Goal: Information Seeking & Learning: Learn about a topic

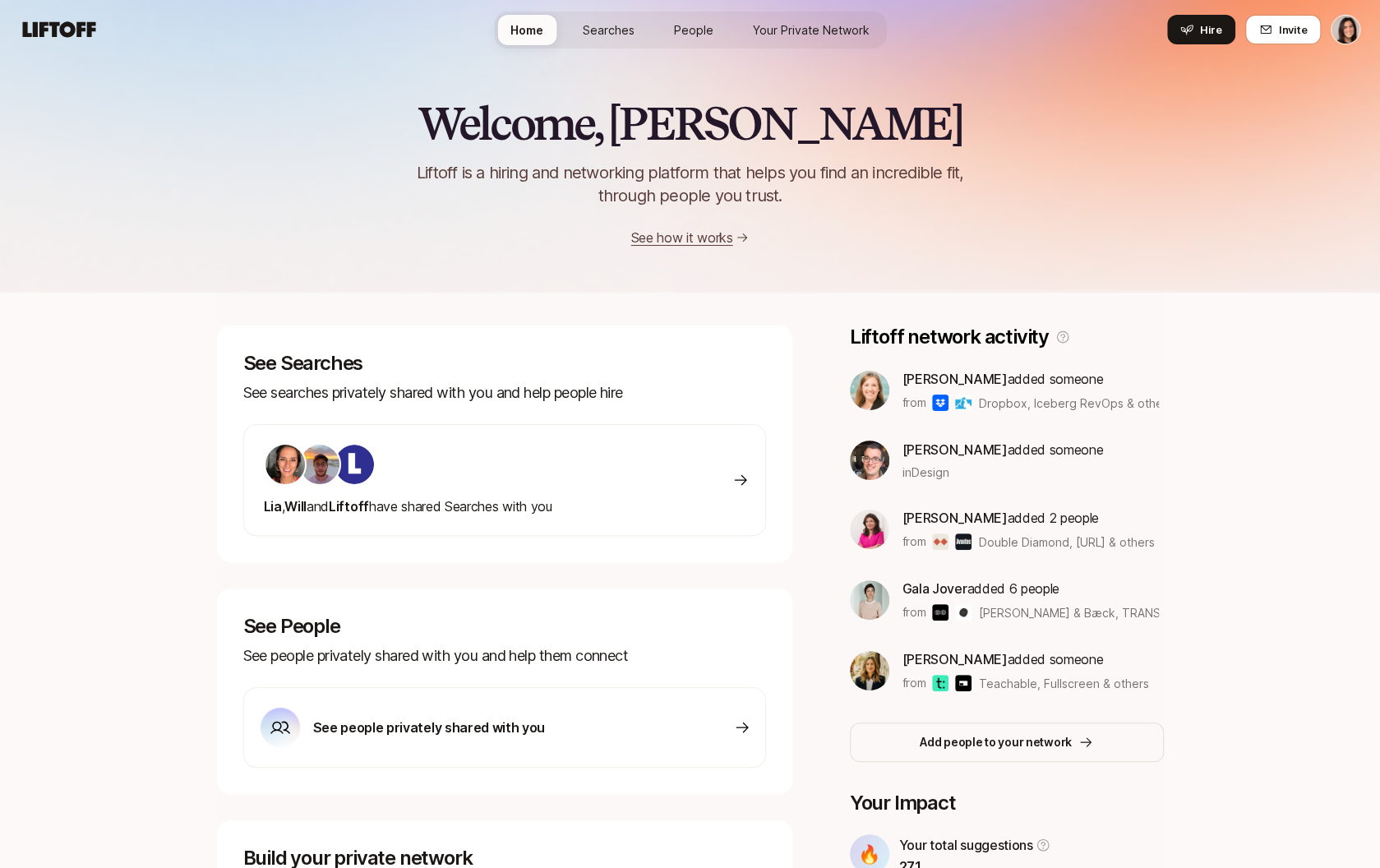
click at [1357, 35] on html "Home Searches People Your Private Network Hire Home Searches People Your Privat…" at bounding box center [690, 434] width 1380 height 868
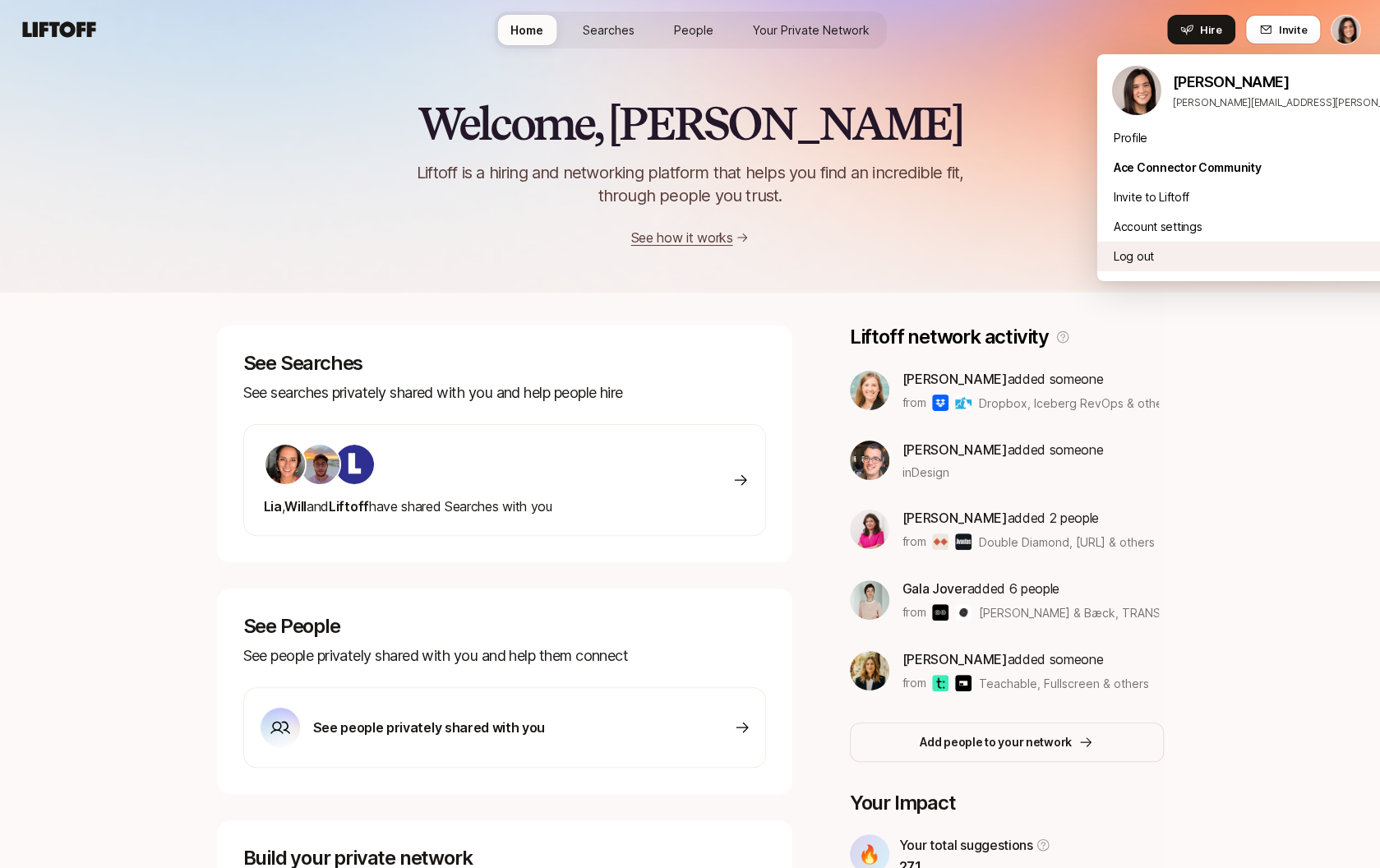
click at [1228, 261] on div "Log out" at bounding box center [1301, 257] width 407 height 30
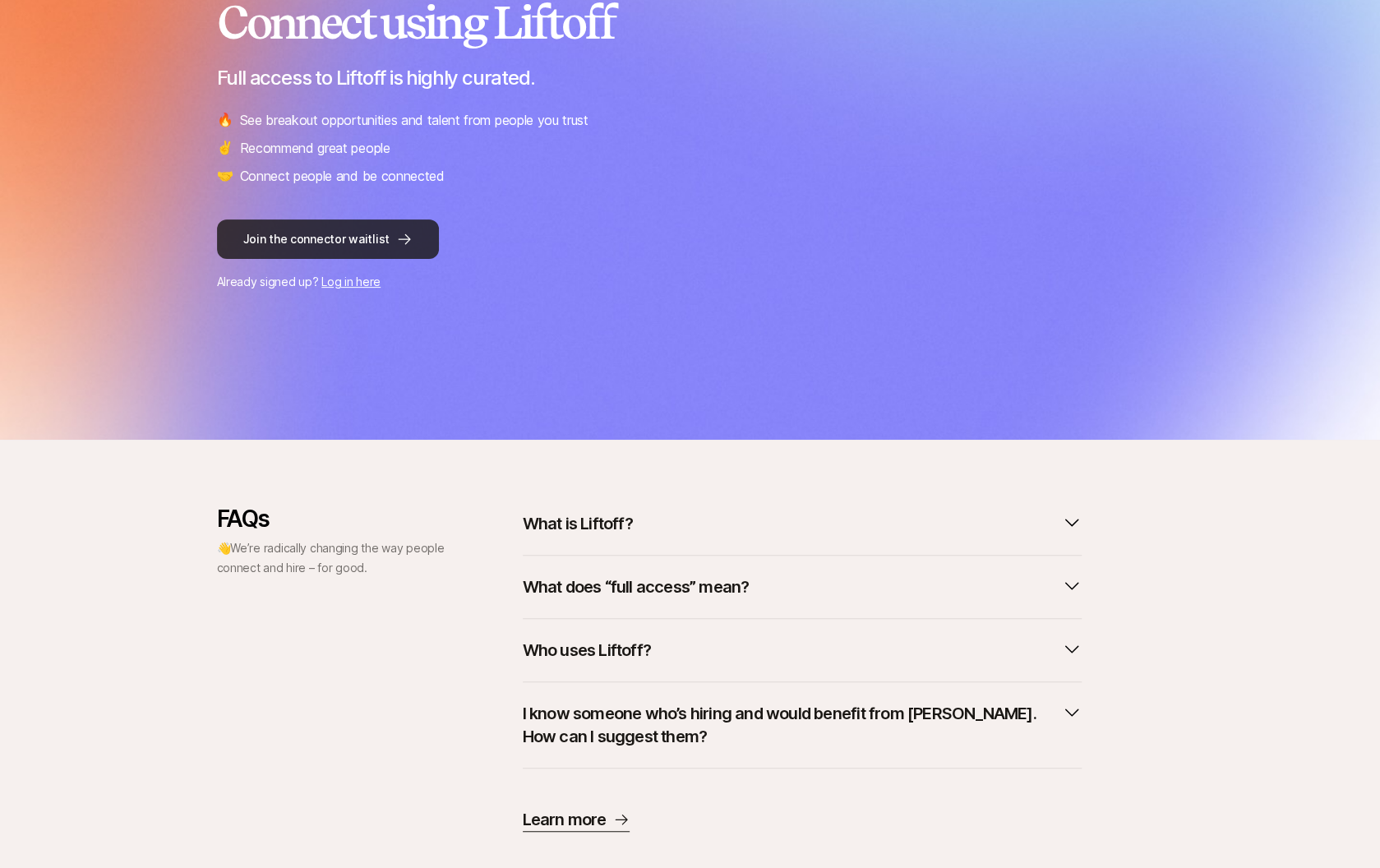
scroll to position [258, 0]
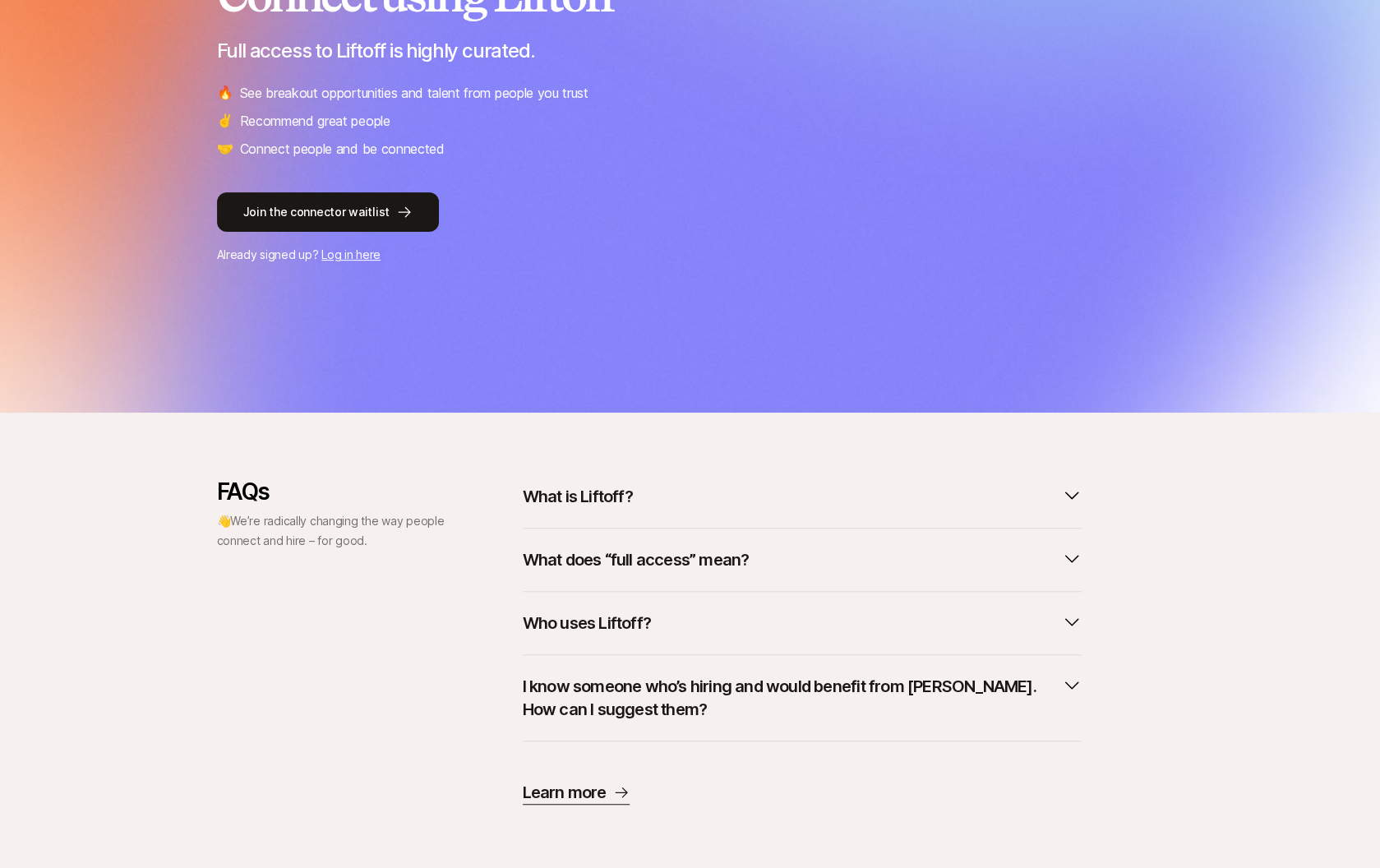
click at [737, 517] on div "What is Liftoff?" at bounding box center [802, 503] width 559 height 50
click at [712, 513] on button "What is Liftoff?" at bounding box center [802, 496] width 559 height 37
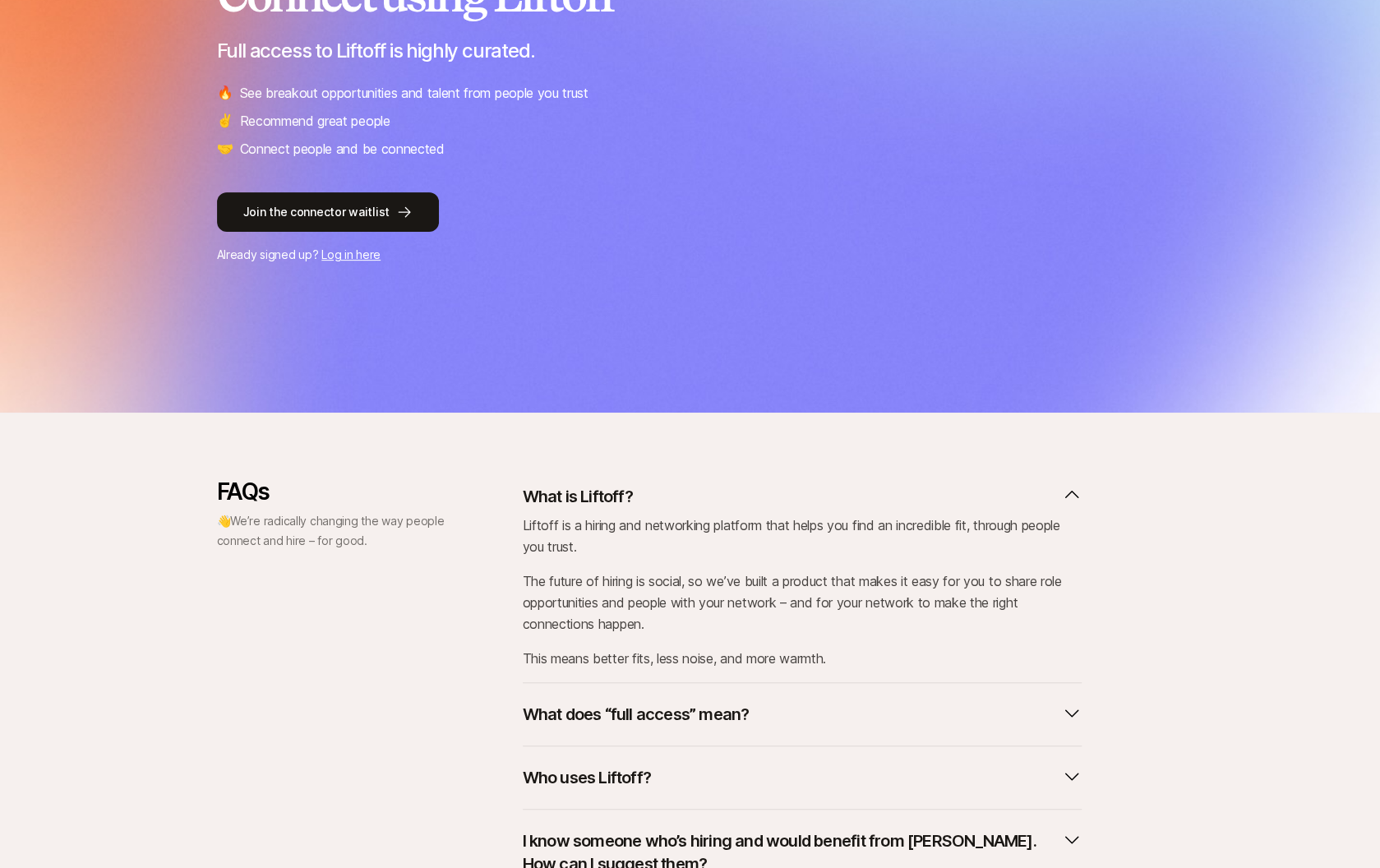
scroll to position [346, 0]
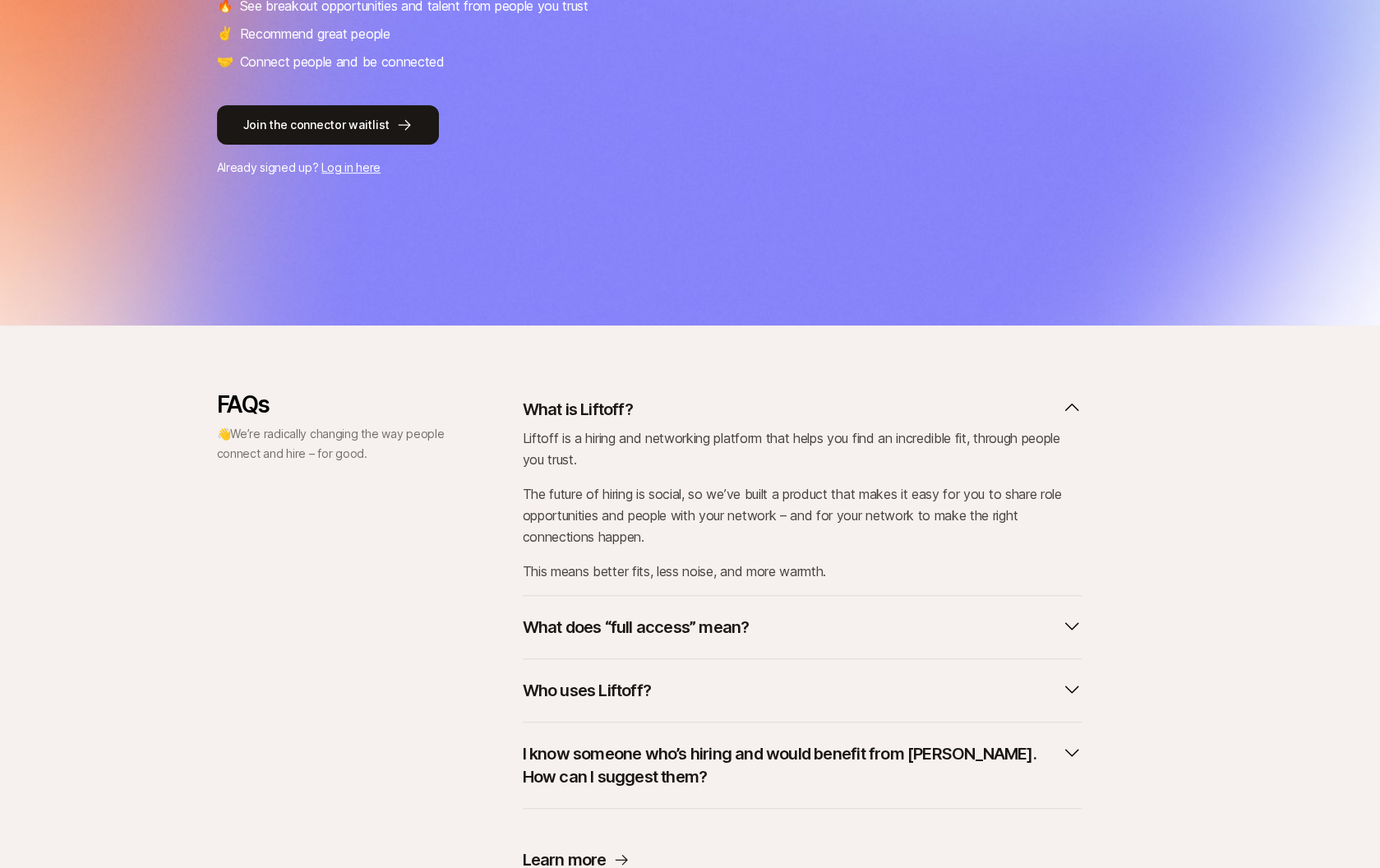
drag, startPoint x: 864, startPoint y: 490, endPoint x: 866, endPoint y: 539, distance: 49.0
click at [866, 539] on p "The future of hiring is social, so we’ve built a product that makes it easy for…" at bounding box center [802, 514] width 559 height 64
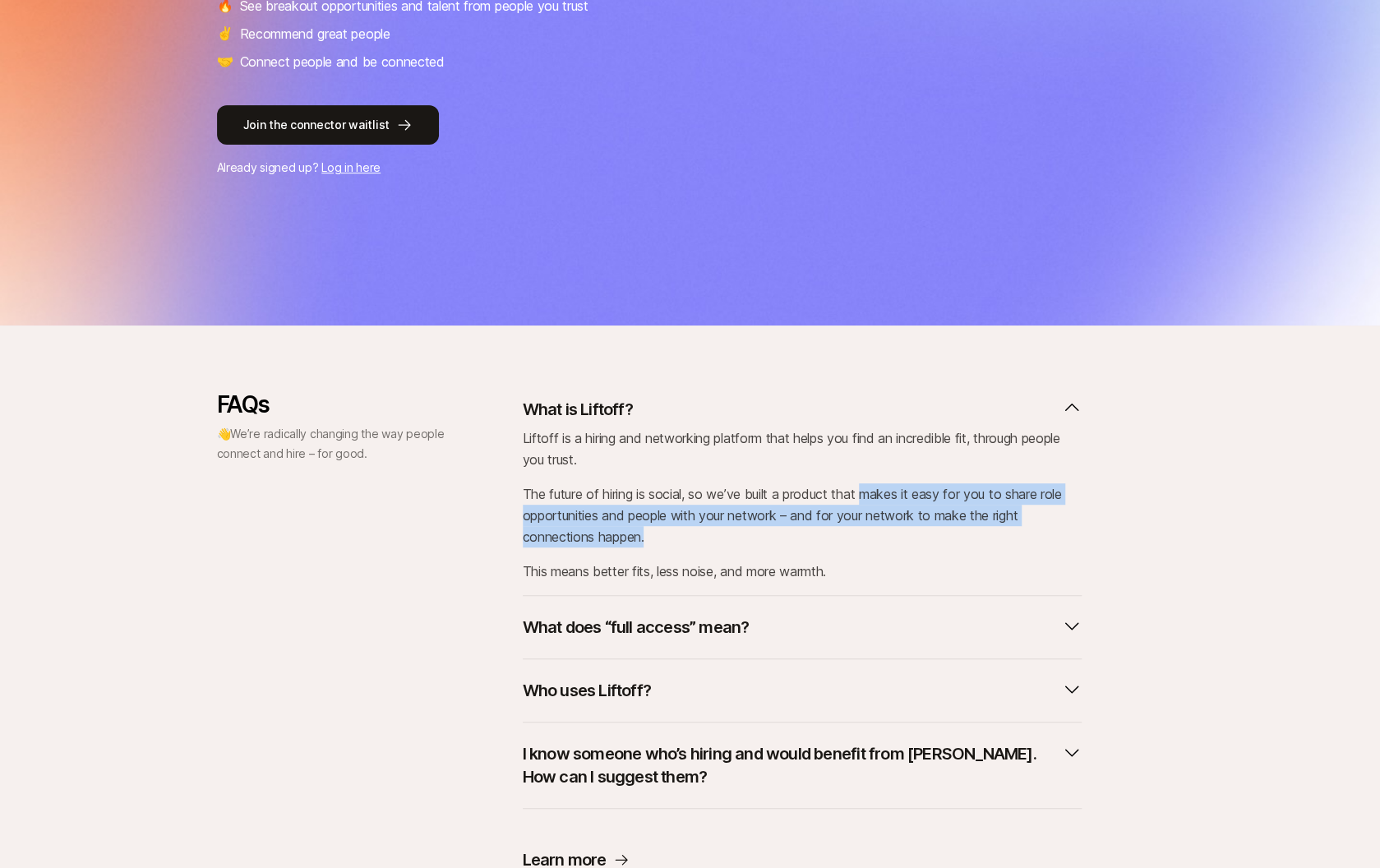
drag, startPoint x: 863, startPoint y: 519, endPoint x: 867, endPoint y: 496, distance: 23.3
click at [867, 496] on p "The future of hiring is social, so we’ve built a product that makes it easy for…" at bounding box center [802, 514] width 559 height 64
copy p "makes it easy for you to share role opportunities and people with your network …"
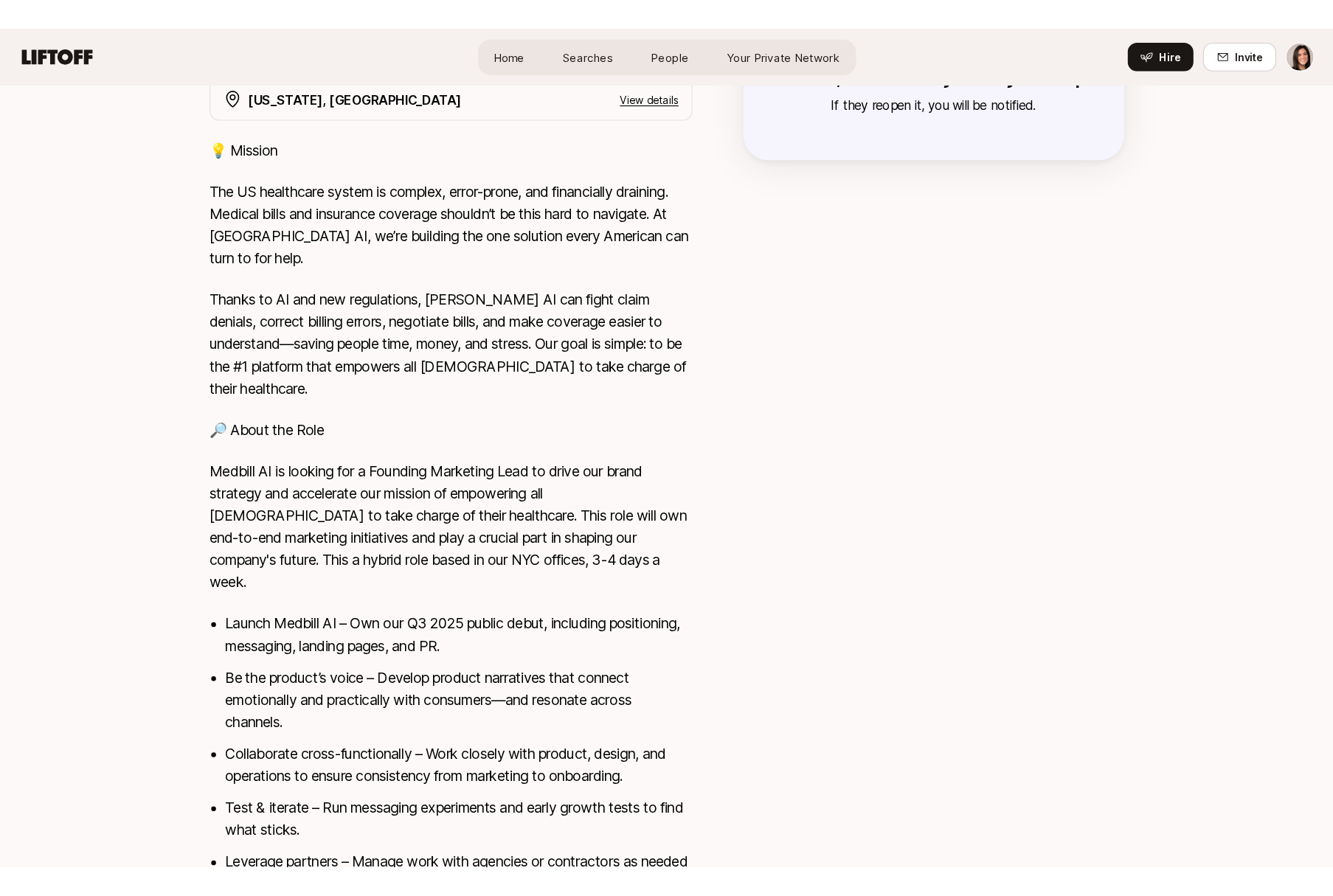
scroll to position [222, 0]
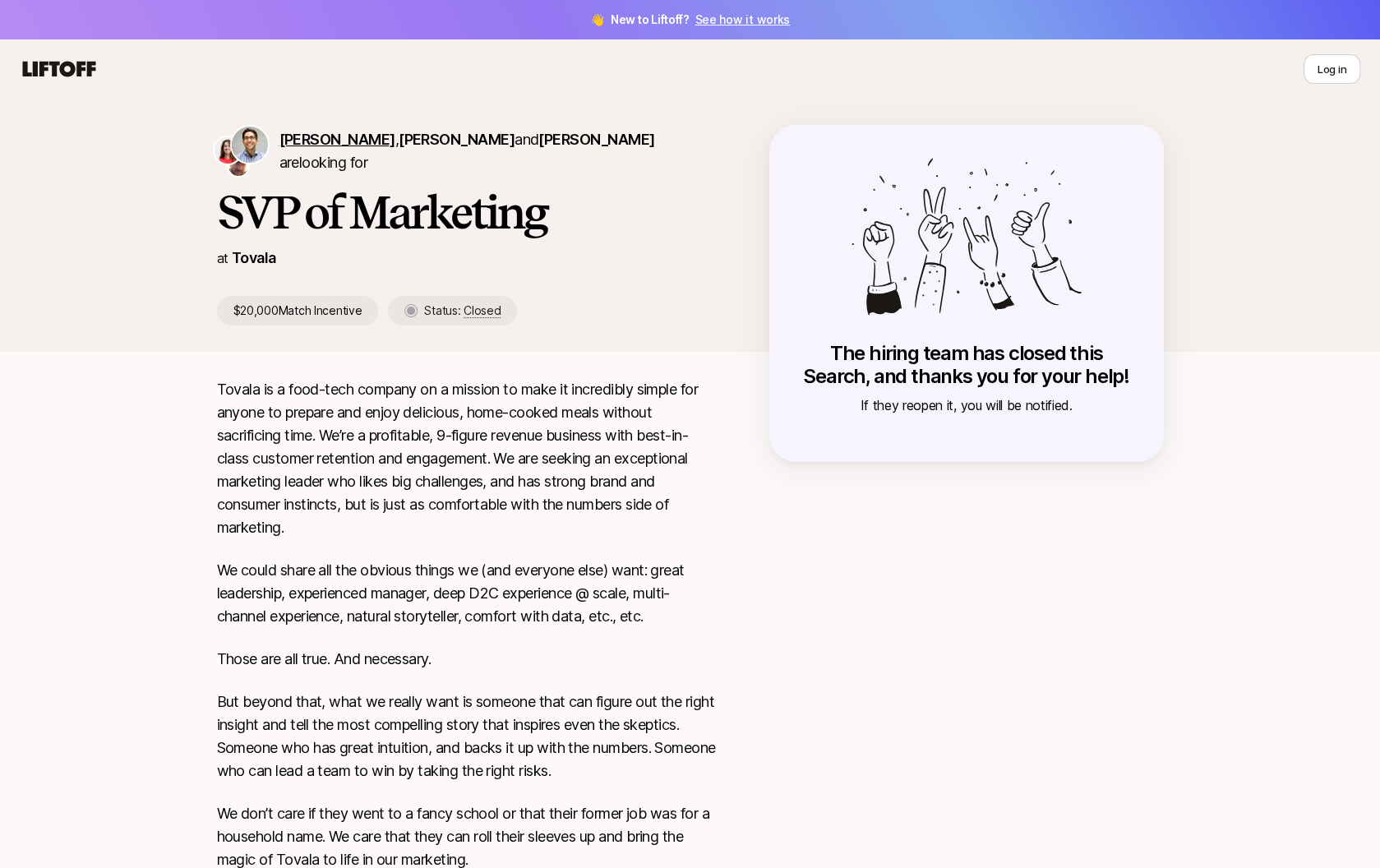
click at [295, 148] on span "David Rabie" at bounding box center [337, 138] width 116 height 17
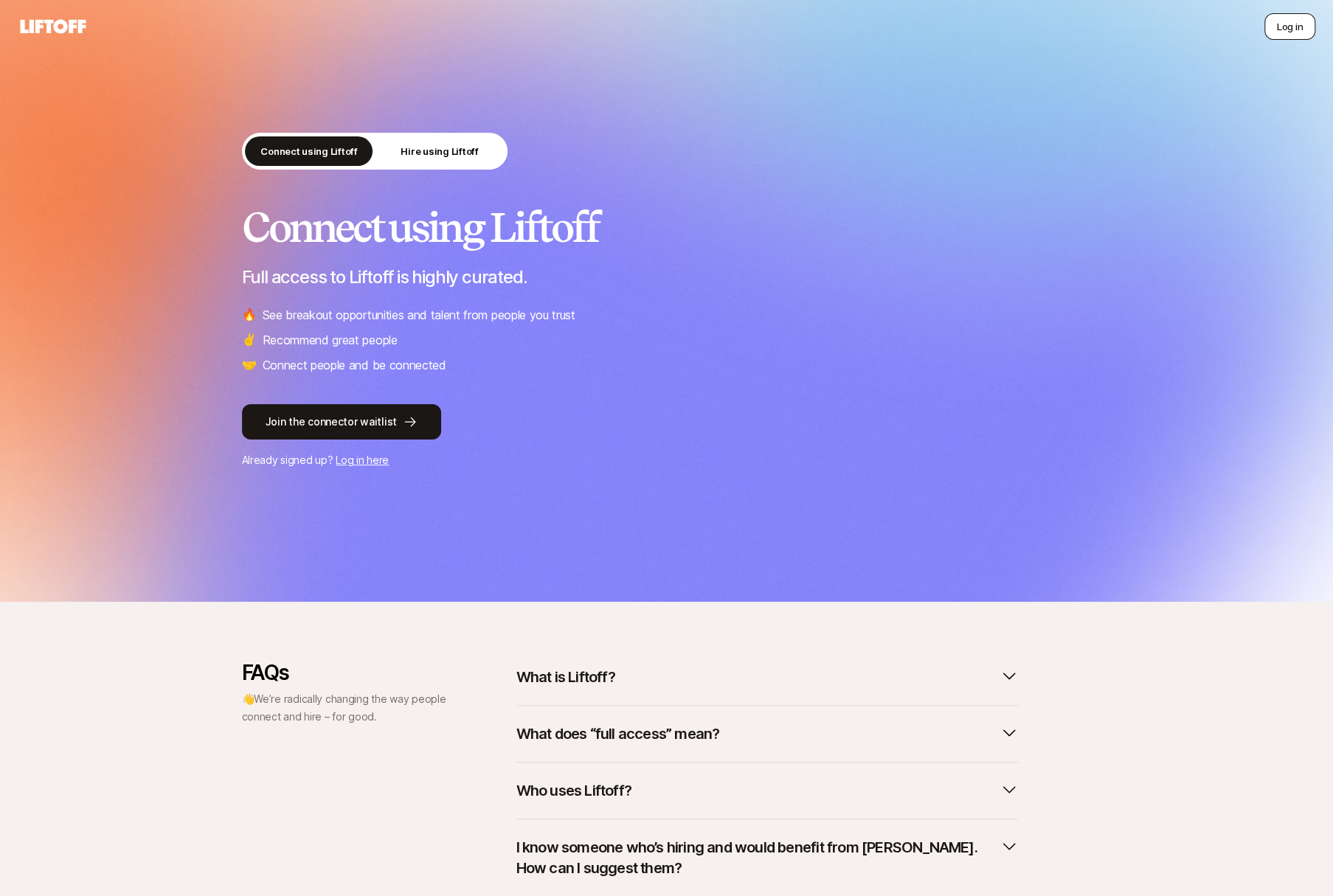
click at [1276, 19] on button "Log in" at bounding box center [1290, 27] width 51 height 27
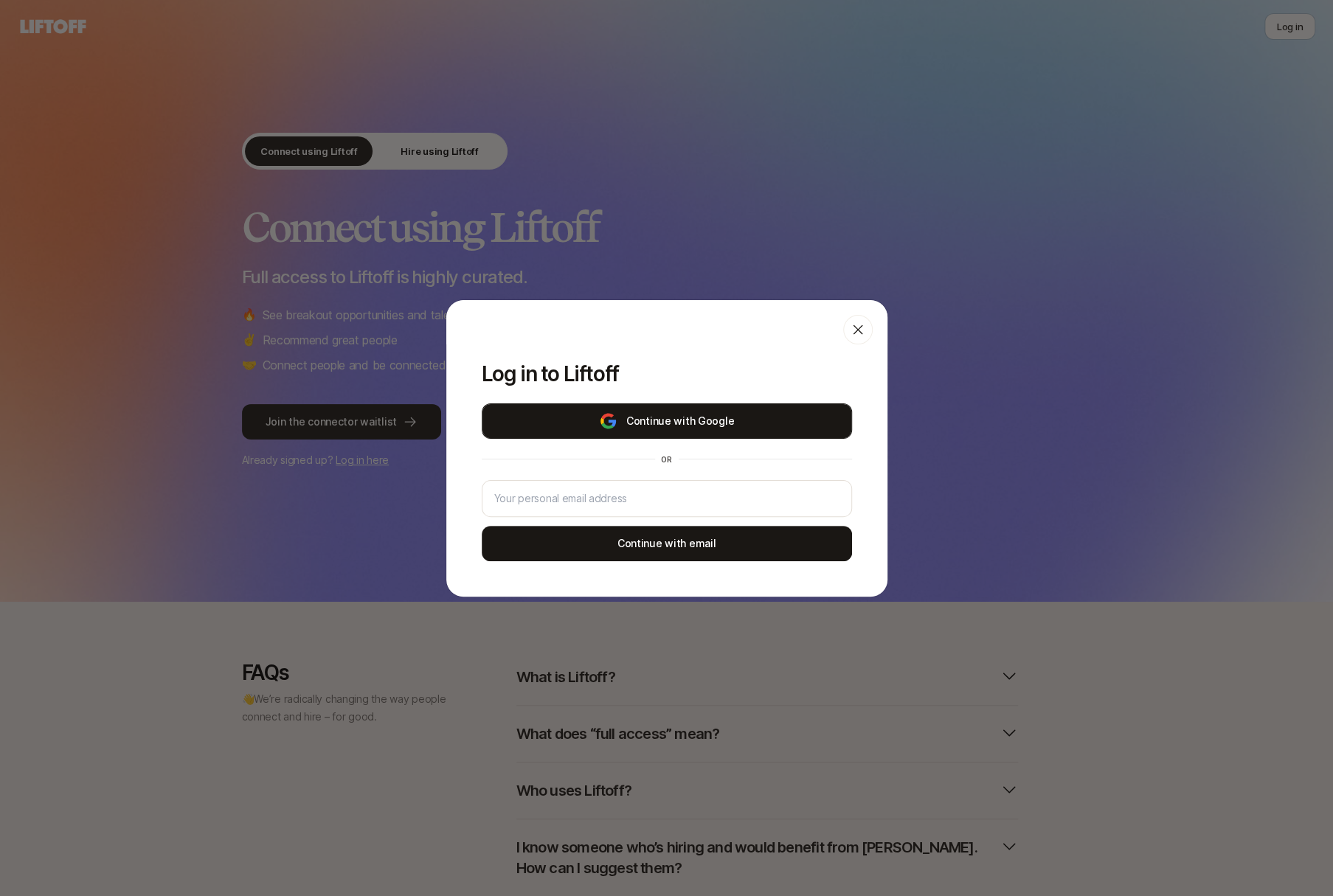
click at [715, 419] on button "Continue with Google" at bounding box center [666, 421] width 370 height 35
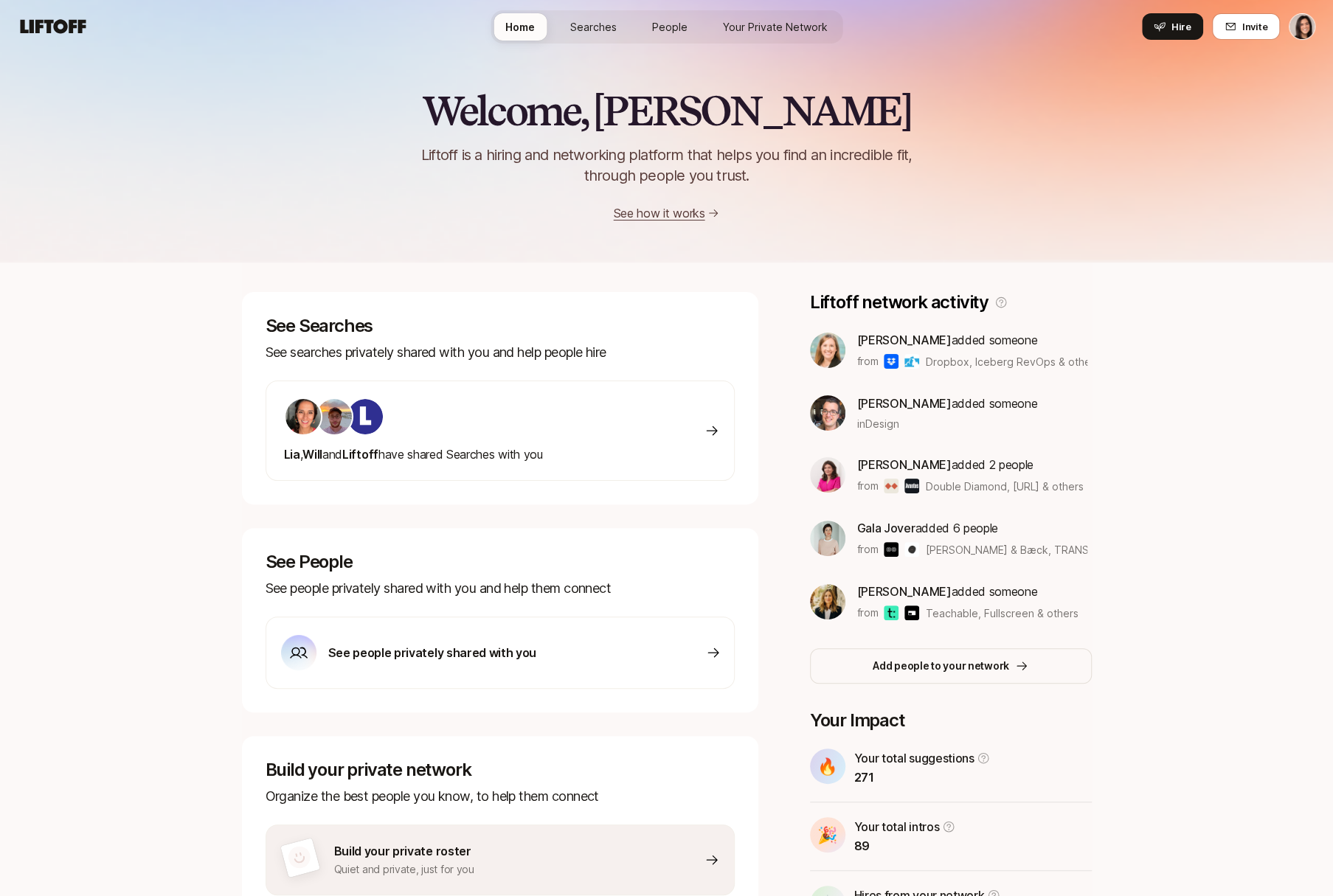
click at [610, 30] on span "Searches" at bounding box center [593, 27] width 46 height 15
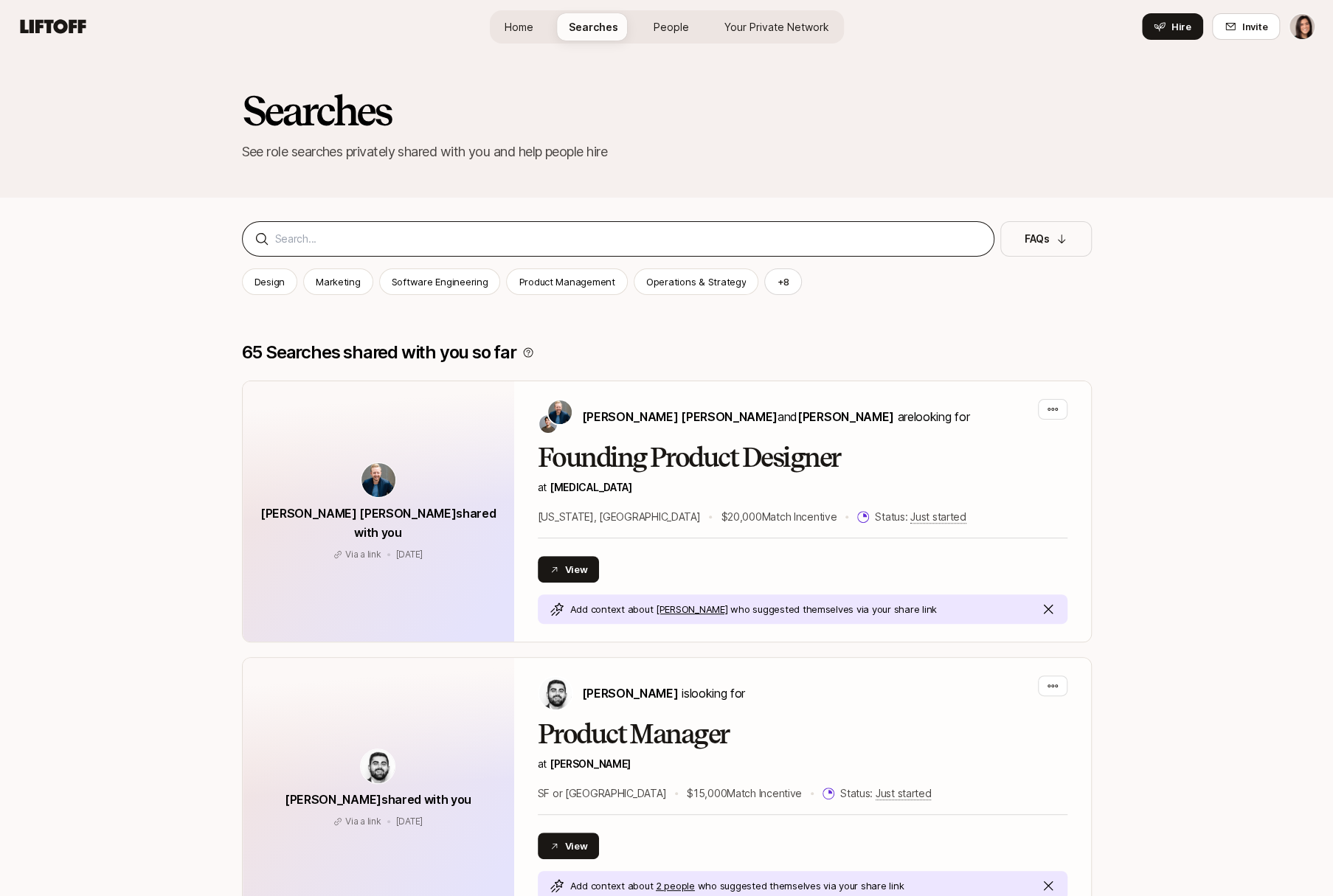
click at [480, 227] on div at bounding box center [618, 239] width 752 height 35
click at [481, 240] on input at bounding box center [628, 239] width 706 height 18
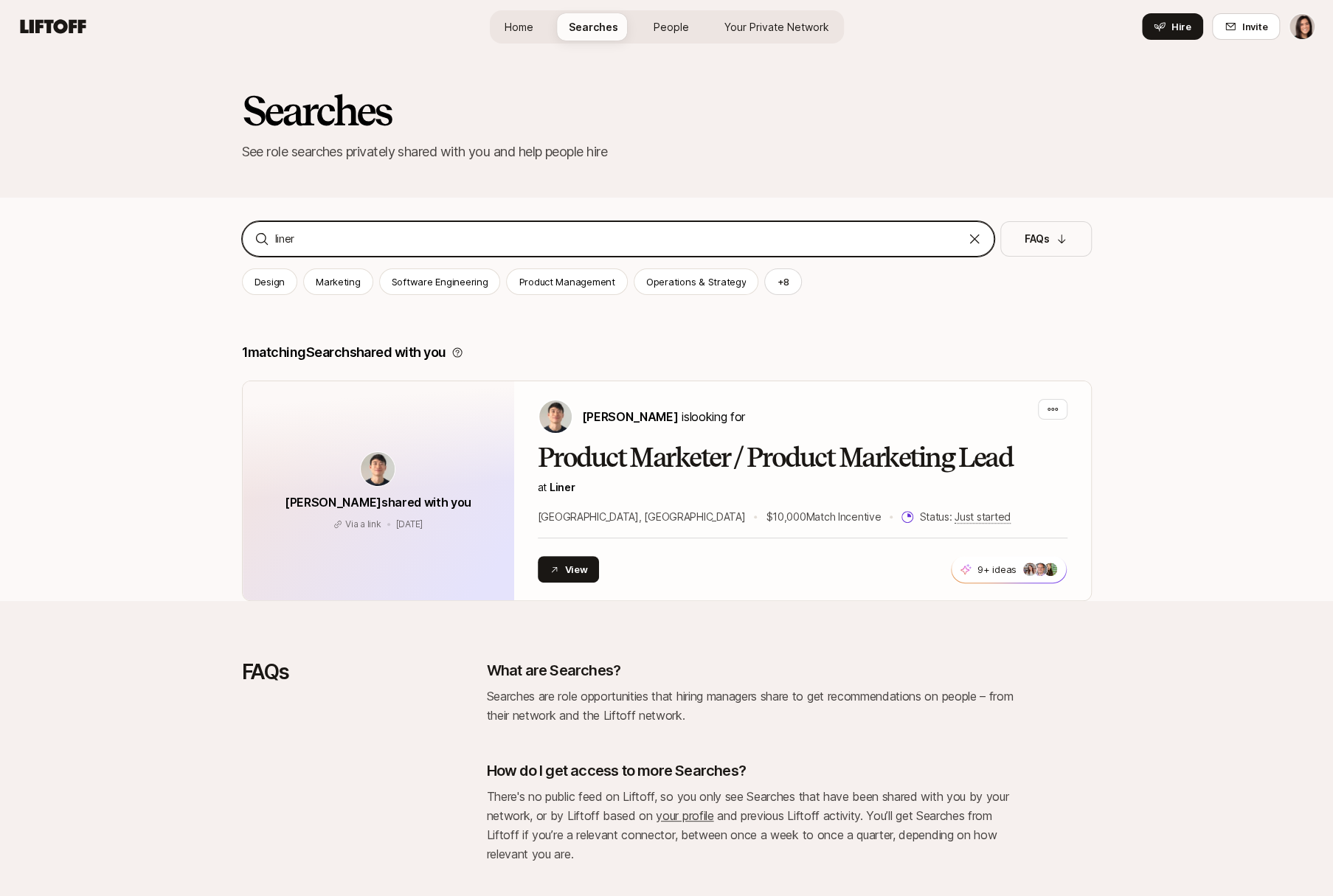
type input "liner"
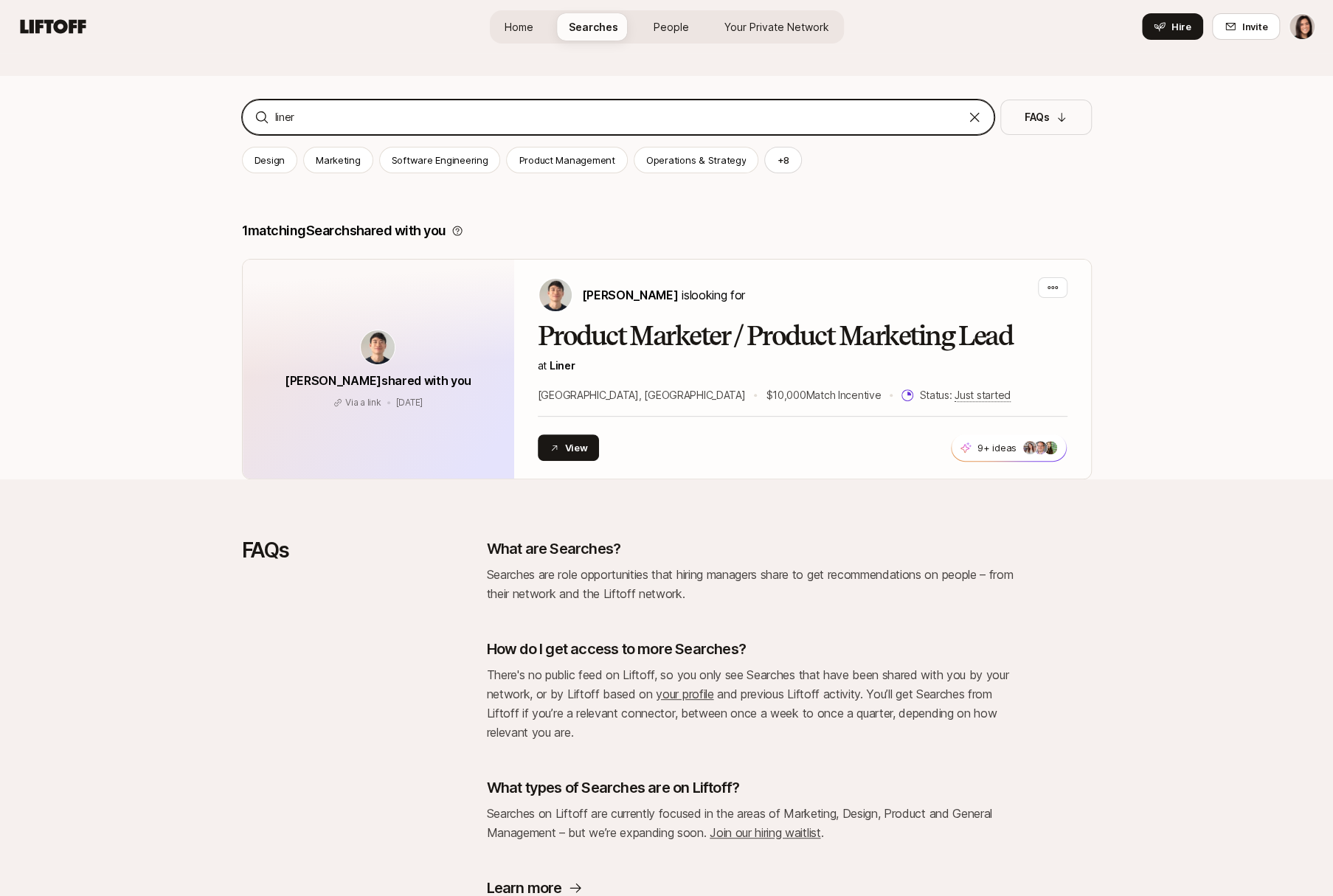
scroll to position [110, 0]
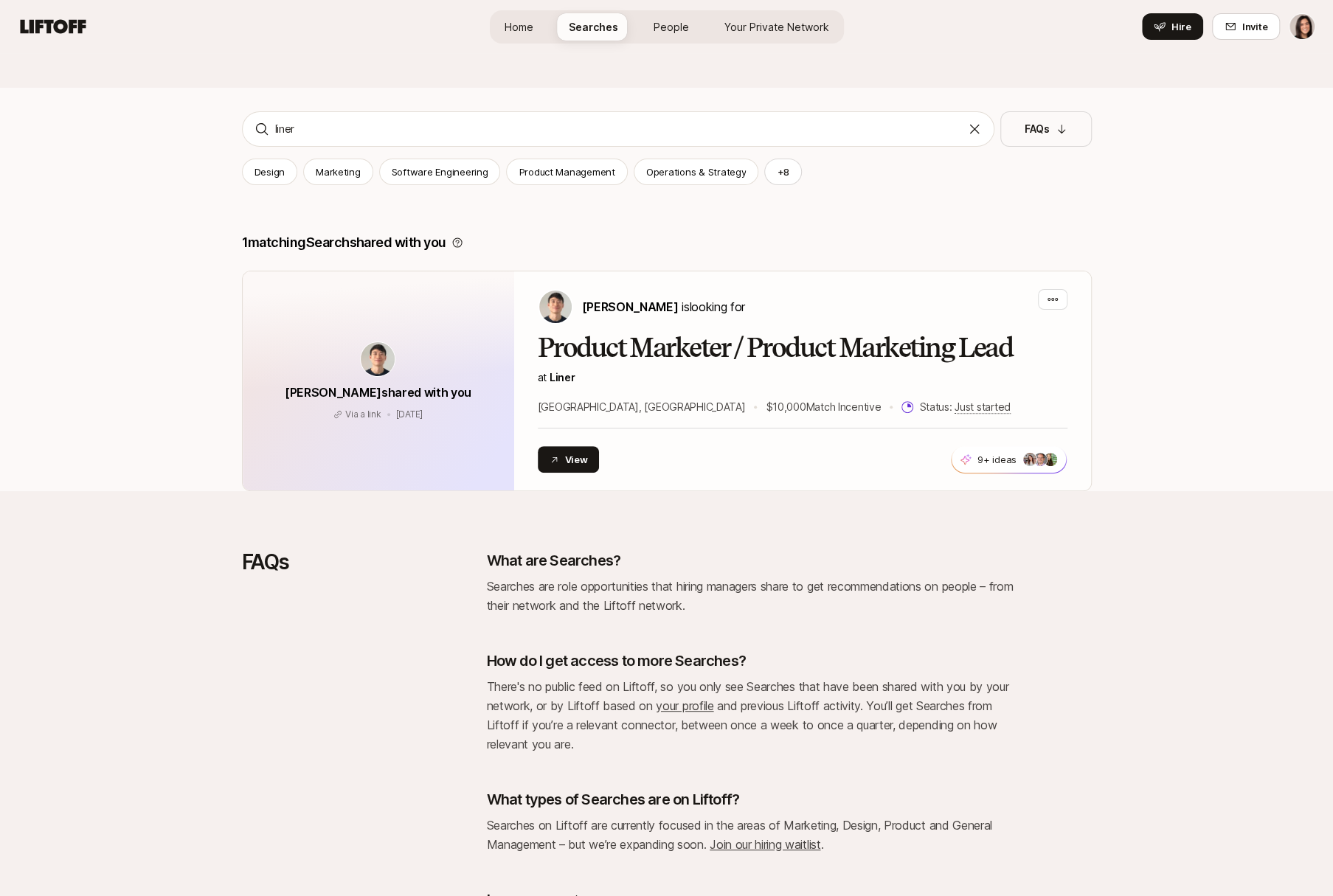
click at [976, 128] on icon at bounding box center [974, 129] width 15 height 15
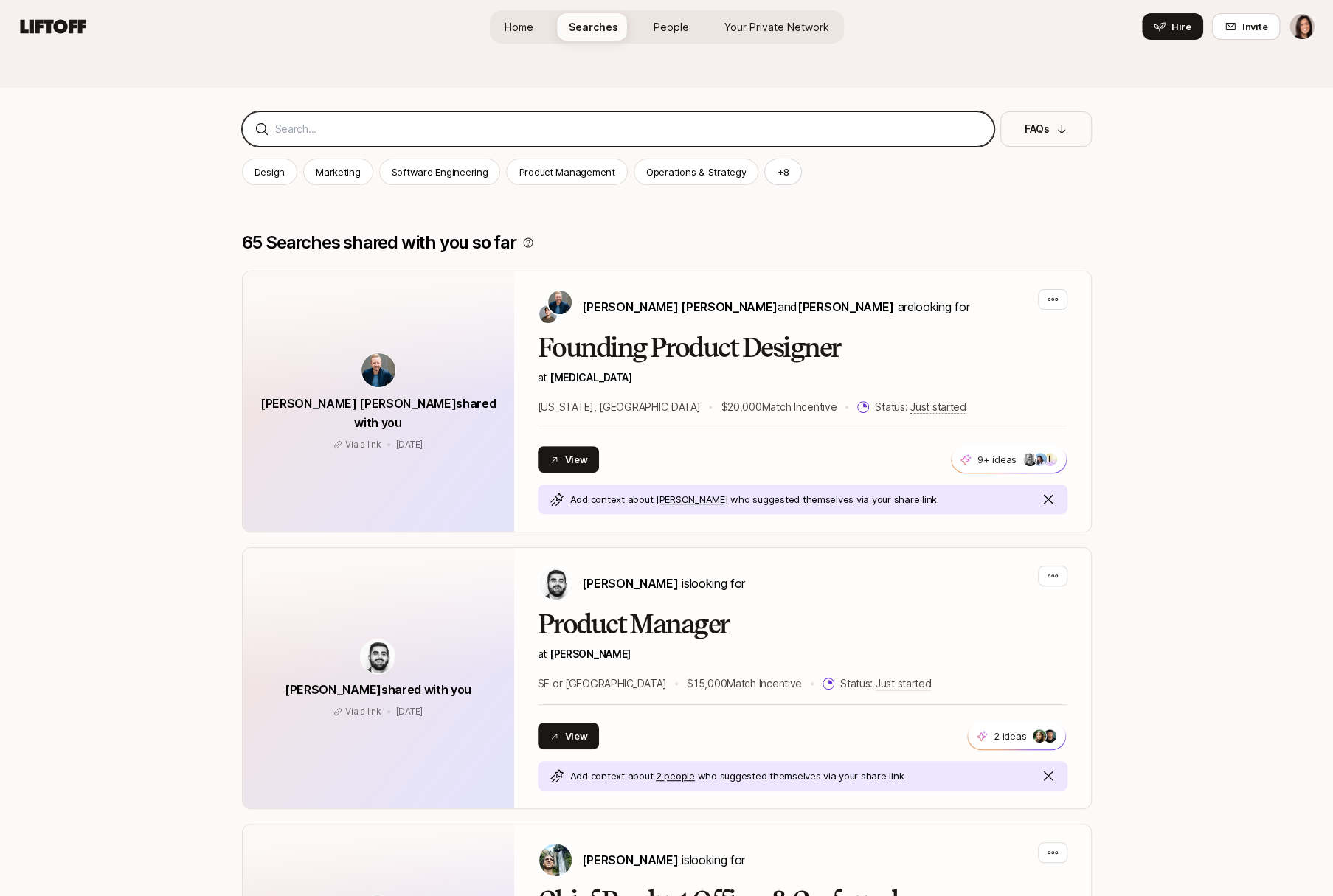
click at [728, 129] on input at bounding box center [628, 129] width 706 height 18
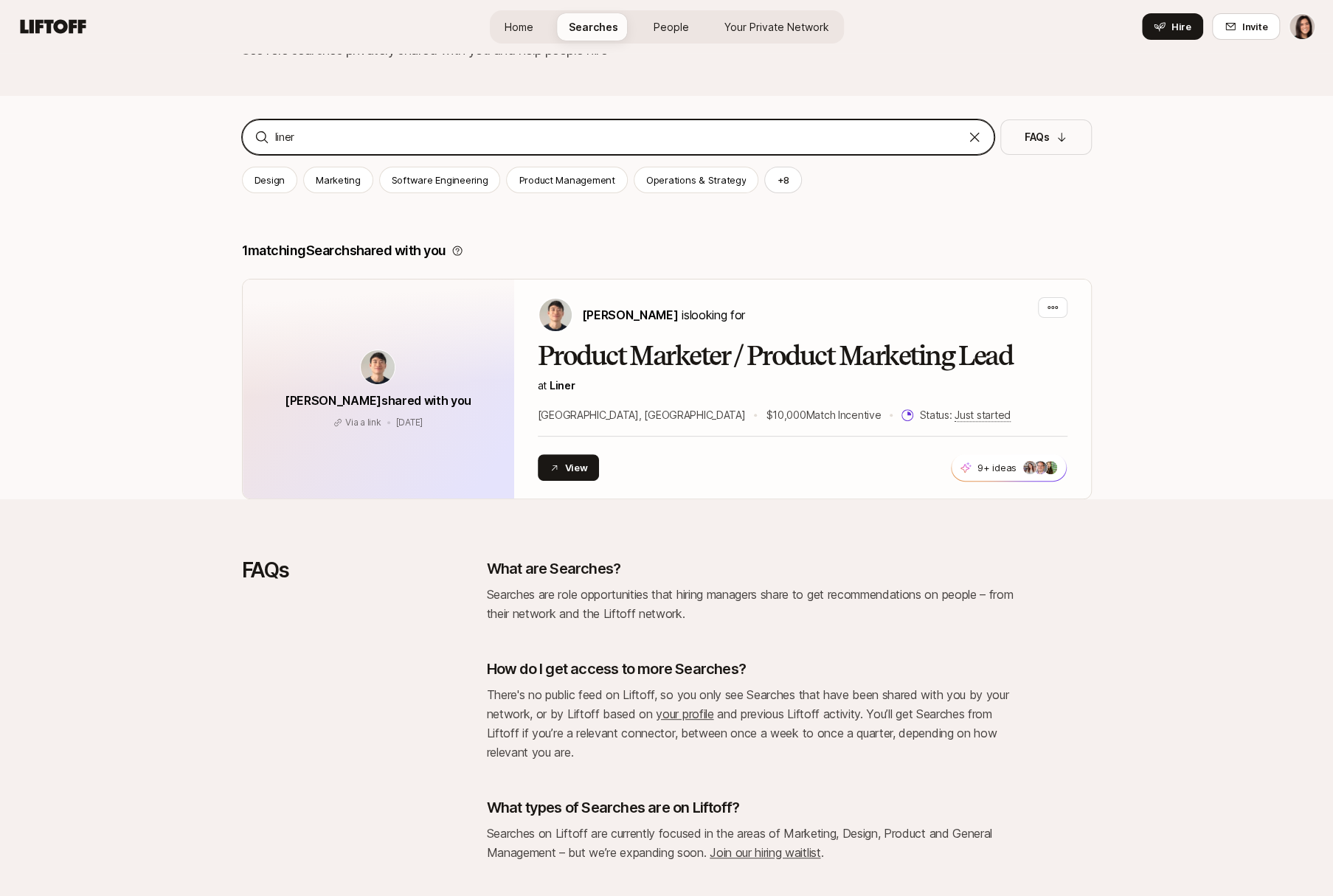
scroll to position [58, 0]
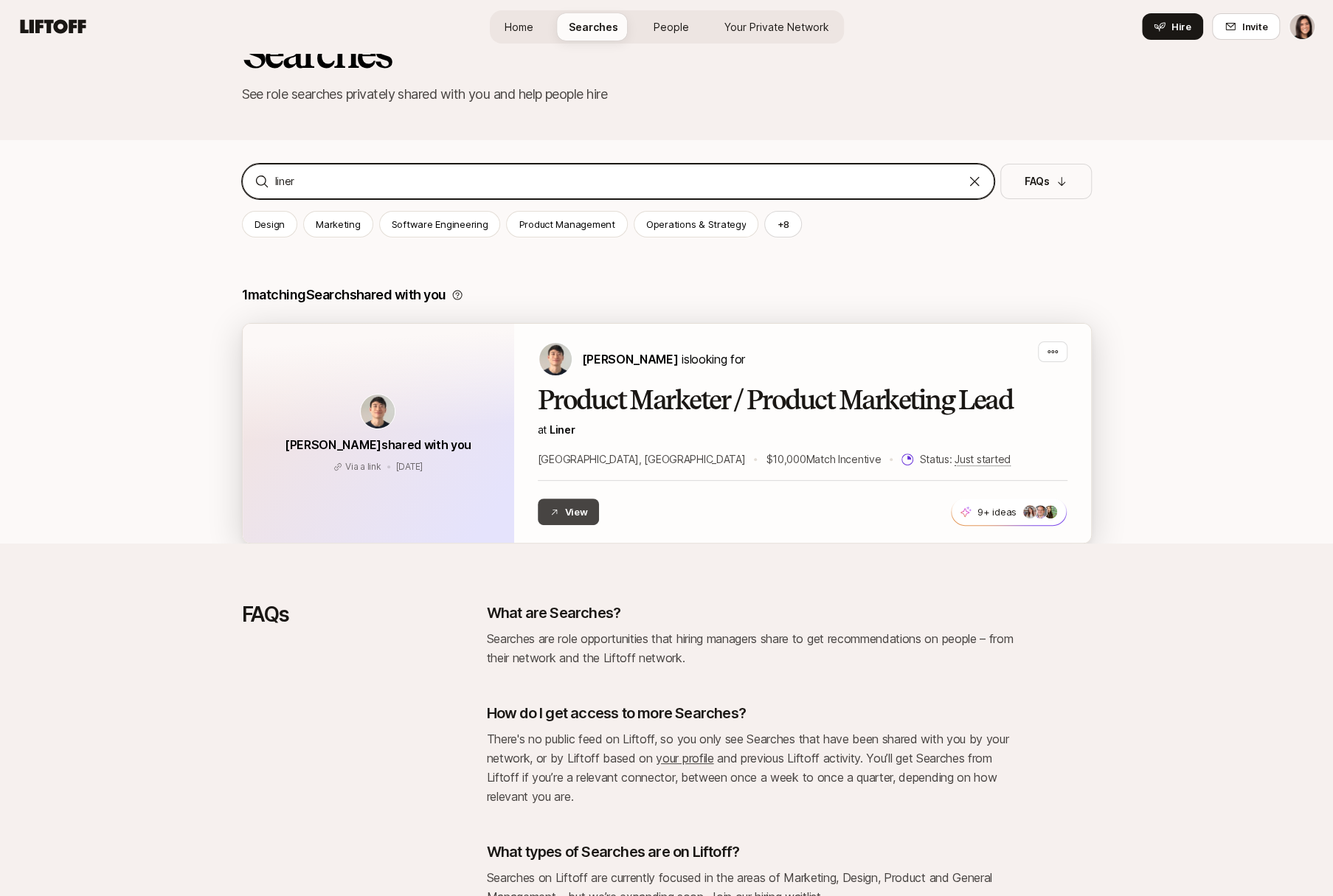
type input "liner"
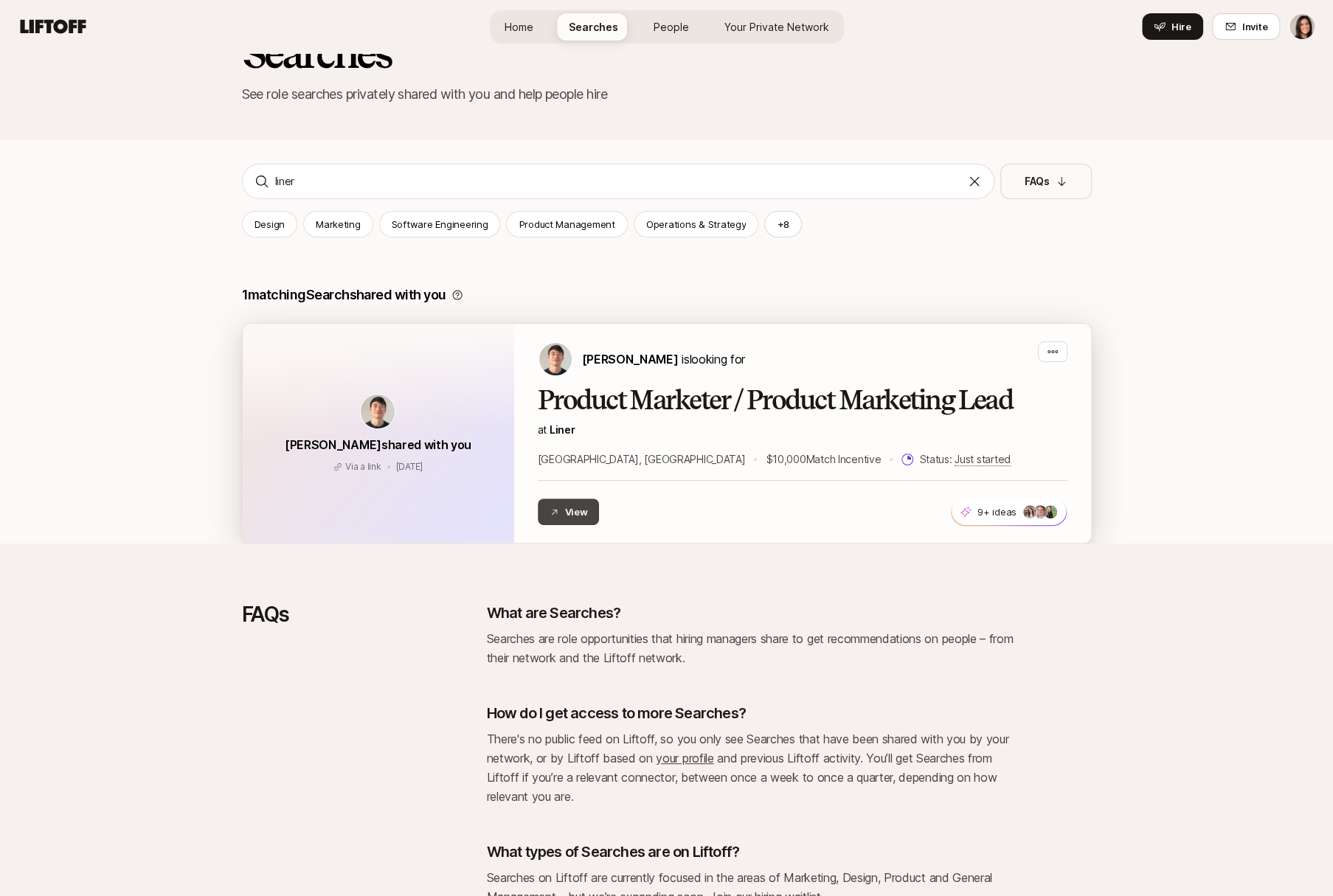
click at [576, 515] on button "View" at bounding box center [569, 512] width 62 height 27
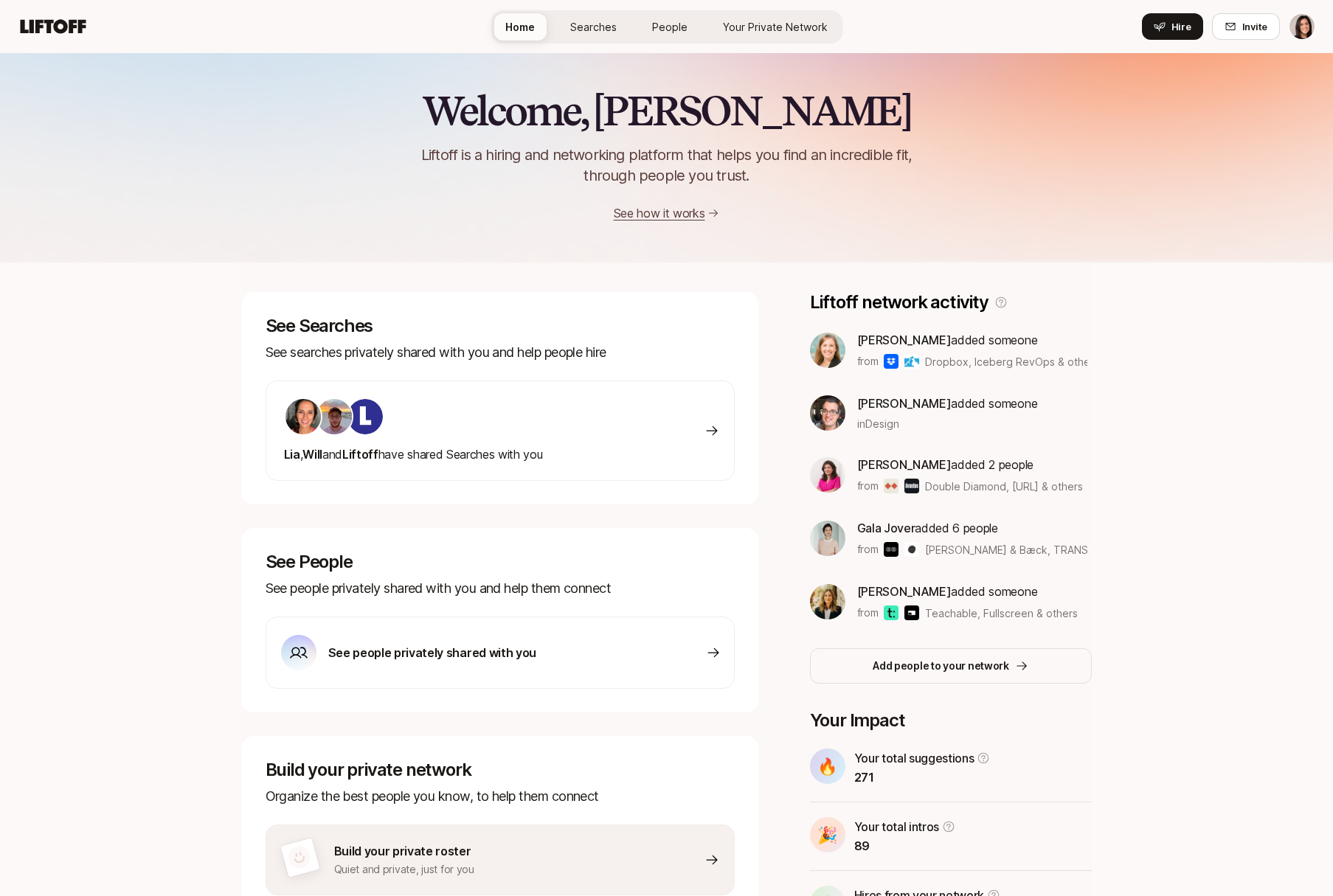
scroll to position [87, 0]
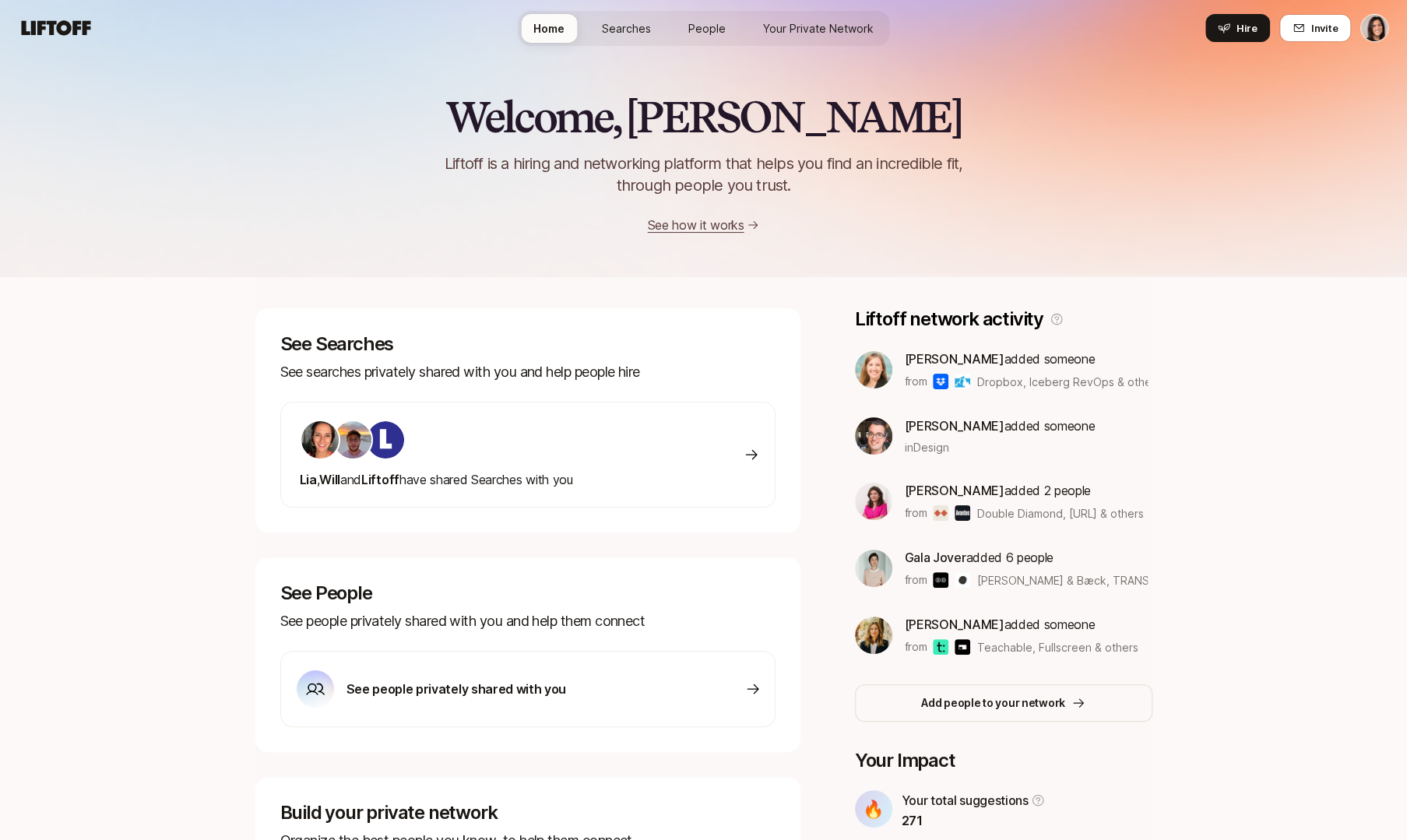
click at [957, 234] on div "Welcome, [PERSON_NAME] is a hiring and networking platform that helps you find …" at bounding box center [704, 164] width 1407 height 141
click at [638, 23] on span "Searches" at bounding box center [626, 28] width 49 height 16
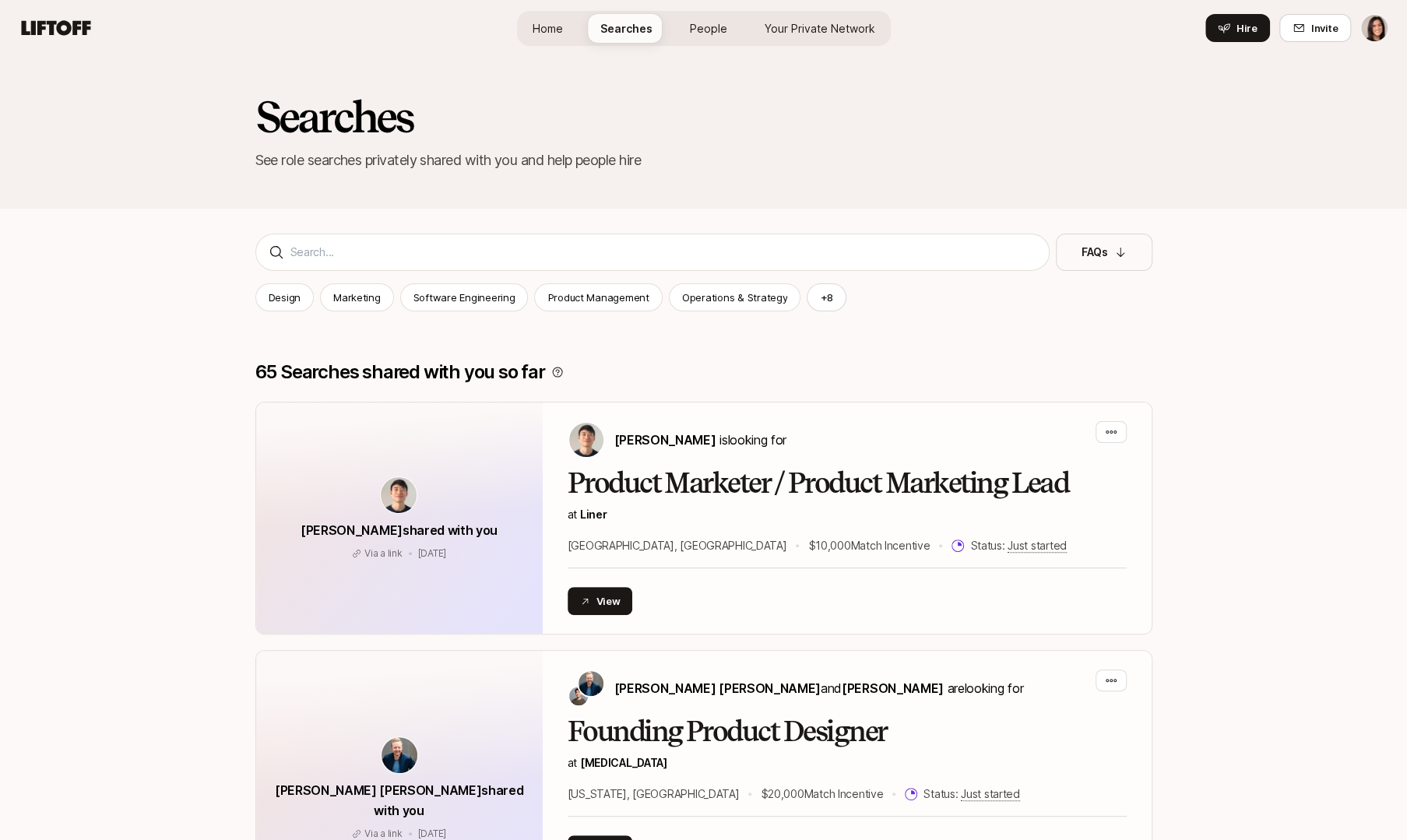
click at [538, 275] on div "FAQs Design Marketing Software Engineering Product Management Operations & Stra…" at bounding box center [704, 279] width 897 height 91
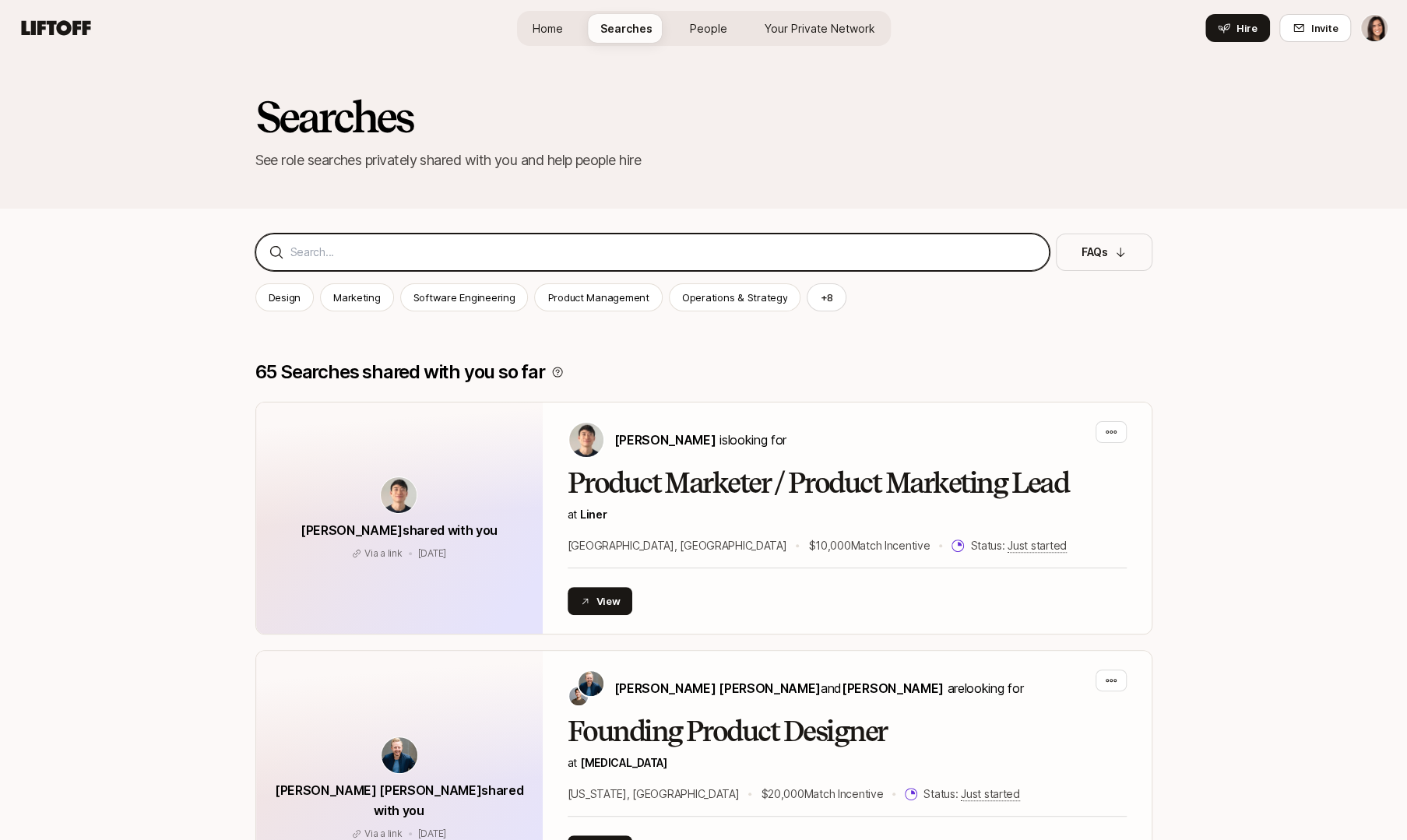
click at [537, 258] on input at bounding box center [662, 253] width 746 height 19
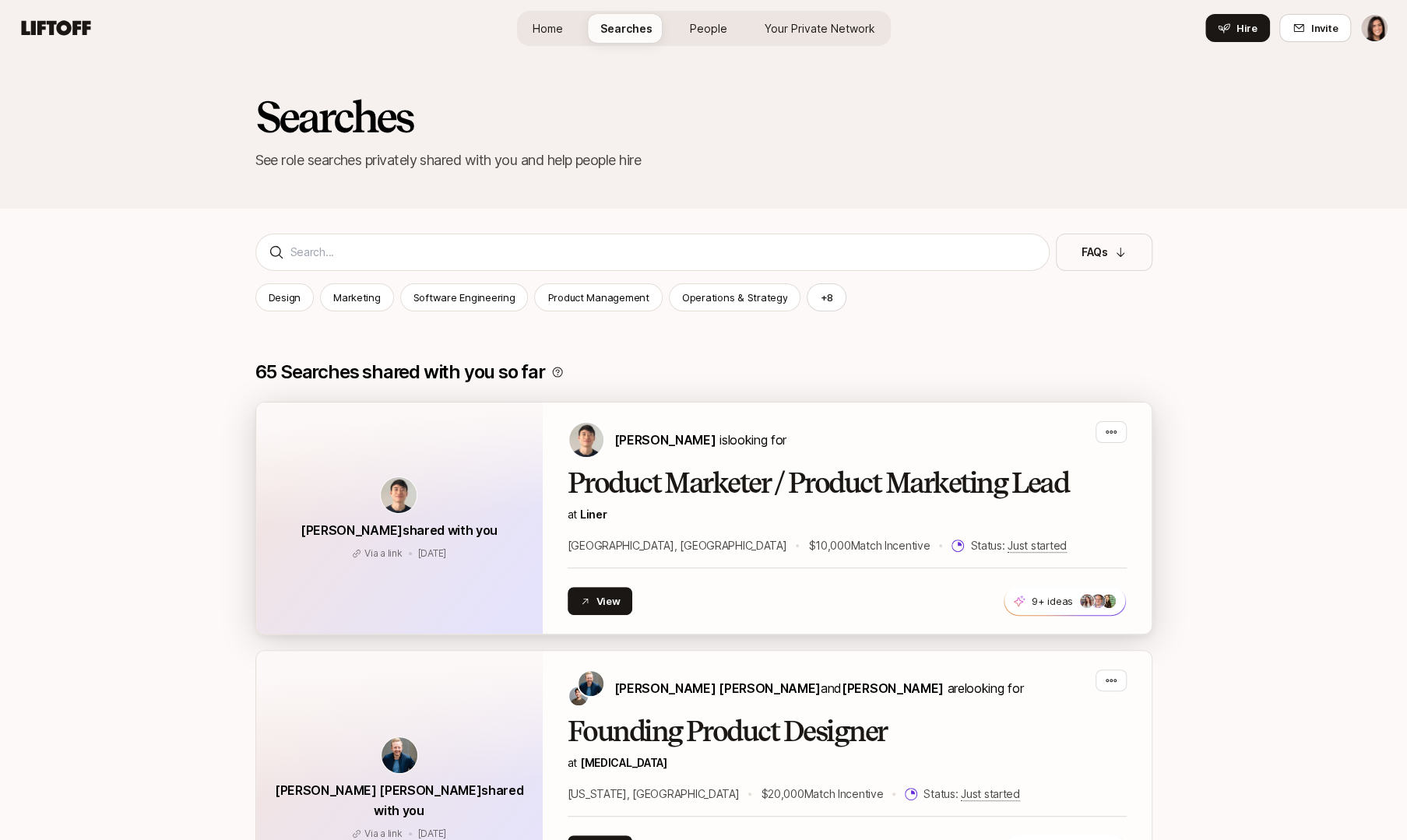
click at [711, 434] on p "[PERSON_NAME] is looking for" at bounding box center [701, 440] width 172 height 21
